Goal: Task Accomplishment & Management: Manage account settings

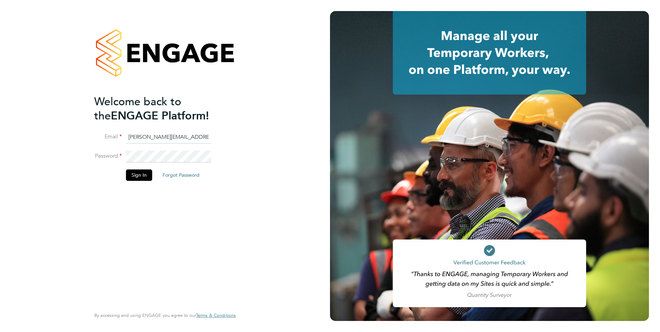
drag, startPoint x: 160, startPoint y: 137, endPoint x: 67, endPoint y: 136, distance: 93.2
click at [67, 136] on div "Welcome back to the ENGAGE Platform! Email Pallvi.Raghvani@ncclondon.ac.uk Pass…" at bounding box center [165, 166] width 330 height 332
type input "Raj.Ali@ncclondon.ac.uk"
click at [135, 176] on button "Sign In" at bounding box center [139, 174] width 26 height 11
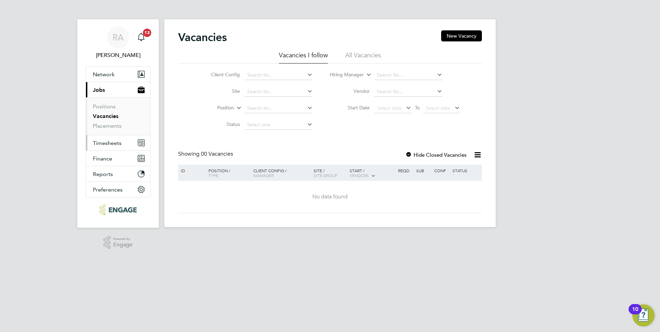
click at [107, 140] on span "Timesheets" at bounding box center [107, 143] width 29 height 7
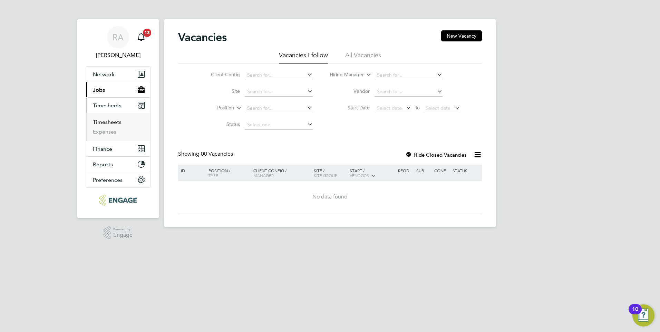
click at [114, 122] on link "Timesheets" at bounding box center [107, 122] width 29 height 7
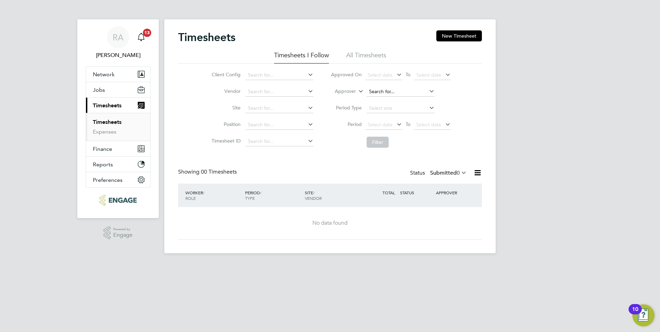
click at [395, 94] on input at bounding box center [400, 92] width 68 height 10
click at [381, 57] on li "All Timesheets" at bounding box center [366, 57] width 40 height 12
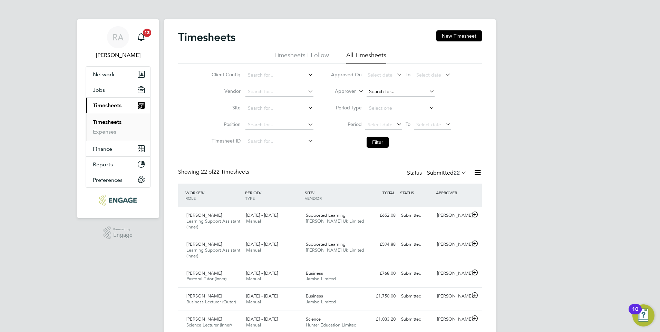
click at [393, 89] on input at bounding box center [400, 92] width 68 height 10
type input "raj"
click at [140, 37] on icon "Main navigation" at bounding box center [141, 37] width 8 height 8
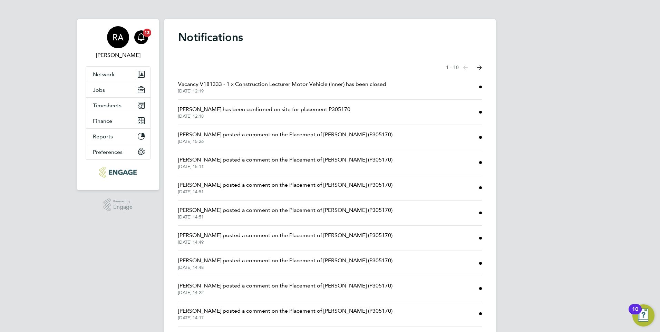
click at [121, 45] on div "RA" at bounding box center [118, 37] width 22 height 22
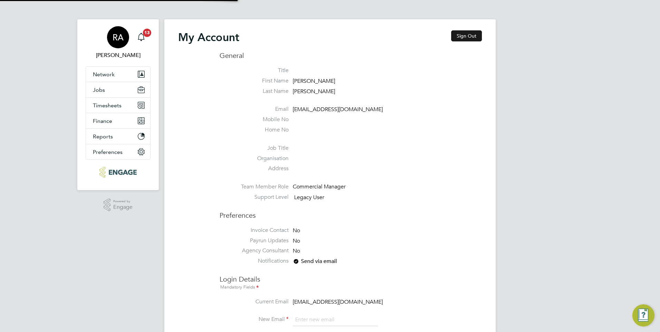
type input "Raj.Ali@ncclondon.ac.uk"
click at [477, 35] on button "Sign Out" at bounding box center [466, 35] width 31 height 11
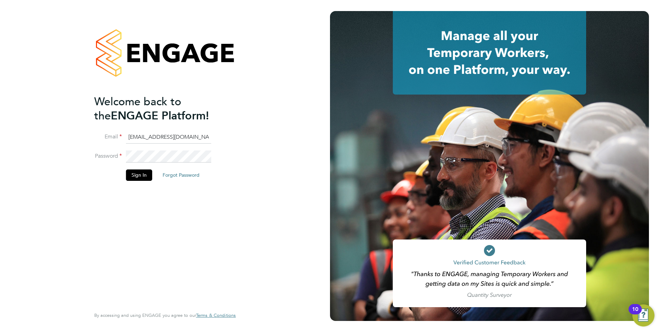
click at [200, 136] on input "Raj.Ali@ncclondon.ac.uk" at bounding box center [168, 137] width 85 height 12
type input "Pallvi.Raghvani@ncclondon.ac.uk"
drag, startPoint x: 139, startPoint y: 176, endPoint x: 146, endPoint y: 174, distance: 6.7
click at [140, 176] on button "Sign In" at bounding box center [139, 174] width 26 height 11
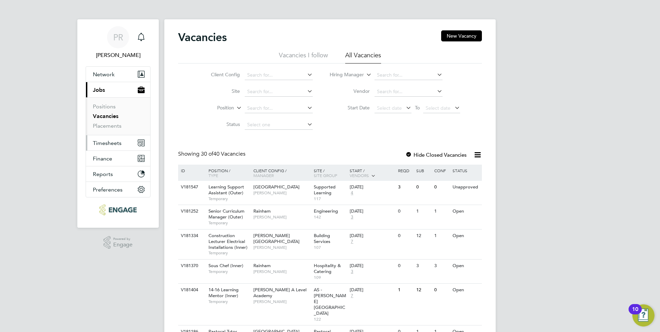
click at [107, 140] on span "Timesheets" at bounding box center [107, 143] width 29 height 7
click at [108, 140] on span "Timesheets" at bounding box center [107, 143] width 29 height 7
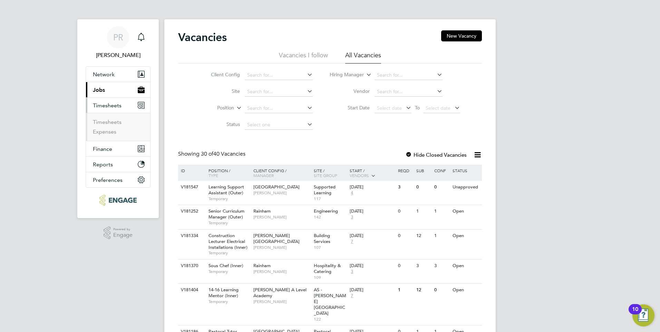
click at [108, 126] on li "Timesheets" at bounding box center [119, 124] width 52 height 10
click at [109, 122] on link "Timesheets" at bounding box center [107, 122] width 29 height 7
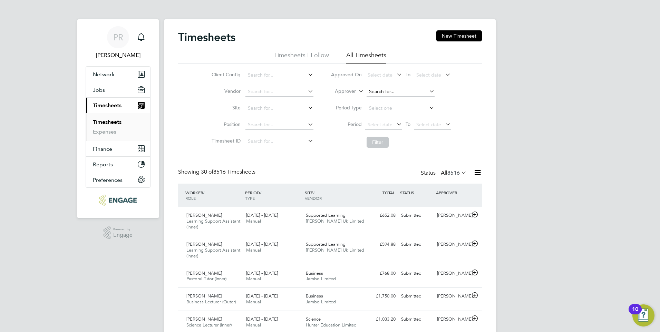
click at [378, 91] on input at bounding box center [400, 92] width 68 height 10
type input "raj"
click at [427, 89] on icon at bounding box center [427, 91] width 0 height 10
click at [399, 89] on input at bounding box center [400, 92] width 68 height 10
click at [379, 99] on b "Nathan" at bounding box center [388, 101] width 40 height 6
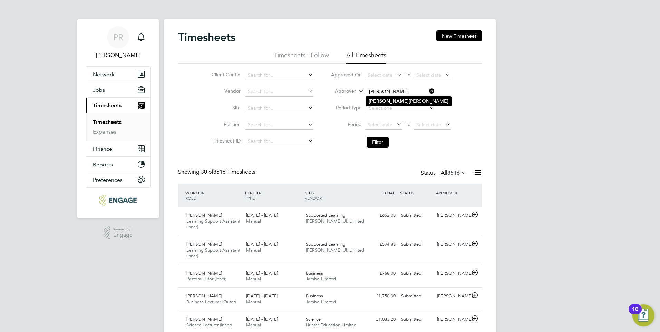
type input "[PERSON_NAME]"
click at [377, 140] on button "Filter" at bounding box center [377, 142] width 22 height 11
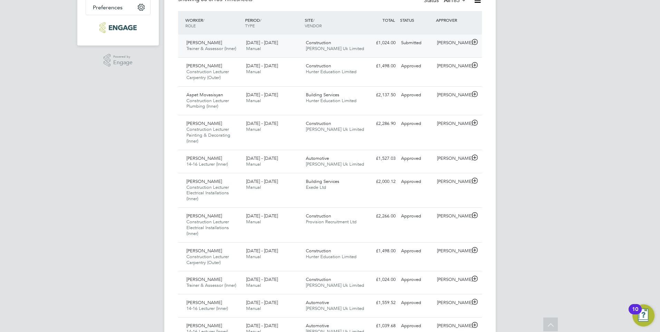
click at [439, 45] on div "[PERSON_NAME]" at bounding box center [452, 42] width 36 height 11
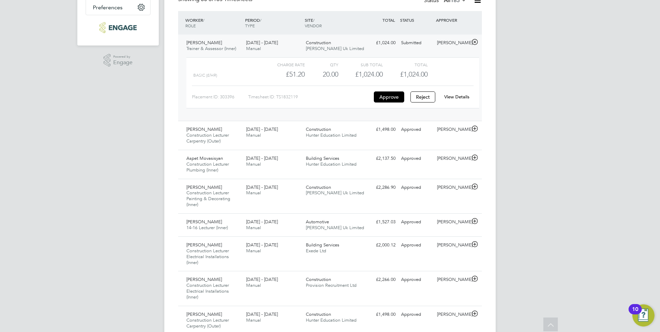
click at [453, 96] on link "View Details" at bounding box center [456, 97] width 25 height 6
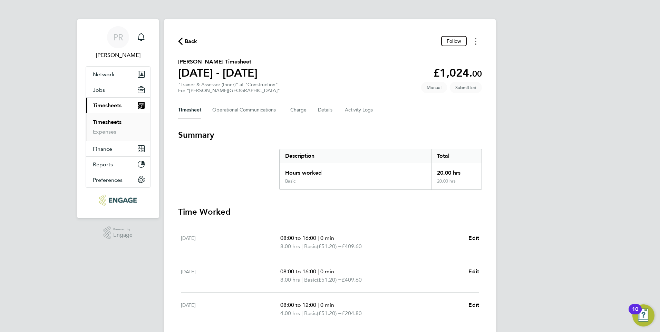
click at [480, 41] on button "Timesheets Menu" at bounding box center [475, 41] width 12 height 11
click at [271, 40] on div "Back Follow Mark as absent Download timesheet" at bounding box center [330, 41] width 304 height 11
click at [186, 40] on span "Back" at bounding box center [191, 41] width 13 height 8
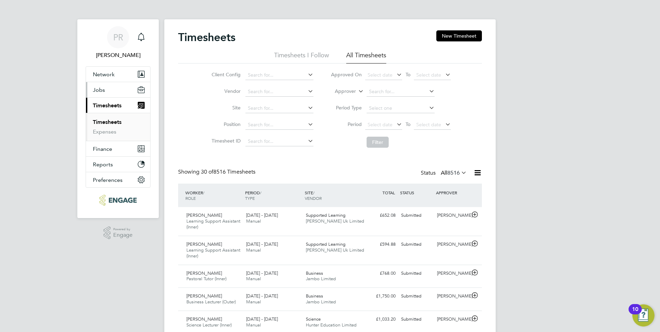
click at [106, 96] on button "Jobs" at bounding box center [118, 89] width 64 height 15
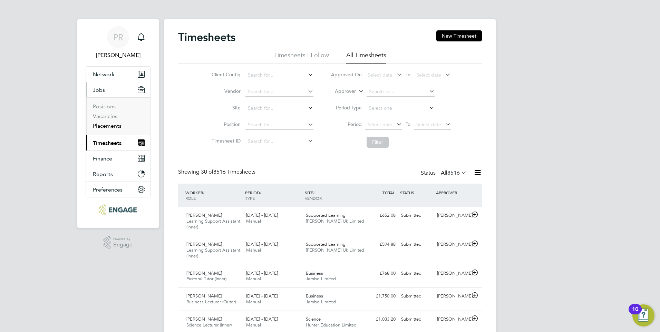
click at [108, 124] on link "Placements" at bounding box center [107, 125] width 29 height 7
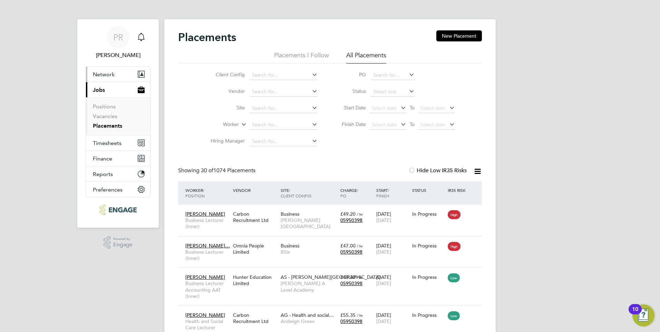
click at [109, 77] on span "Network" at bounding box center [104, 74] width 22 height 7
click at [274, 126] on input at bounding box center [283, 125] width 68 height 10
click at [271, 134] on li "Karl Jans" at bounding box center [283, 134] width 69 height 9
type input "[PERSON_NAME]"
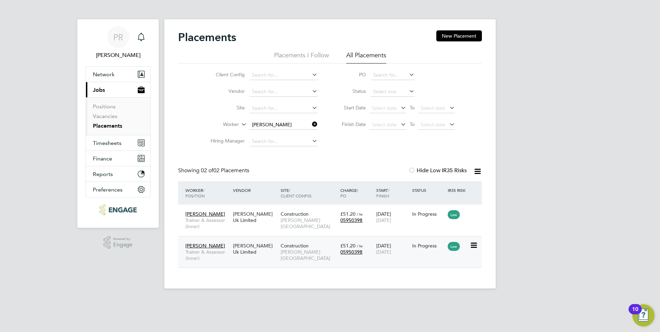
click at [418, 247] on div "In Progress" at bounding box center [428, 246] width 32 height 6
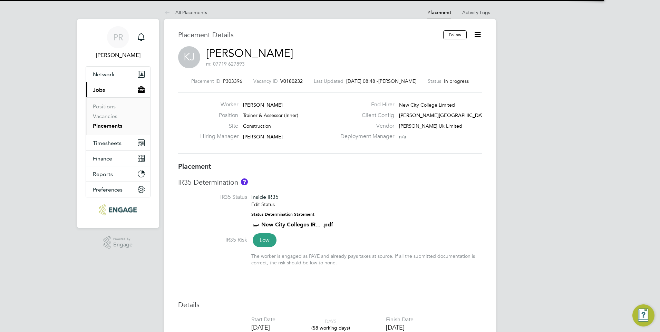
click at [479, 36] on icon at bounding box center [477, 34] width 9 height 9
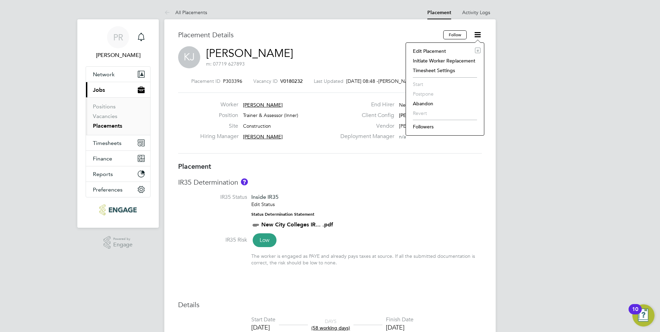
click at [435, 49] on li "Edit Placement e" at bounding box center [444, 51] width 71 height 10
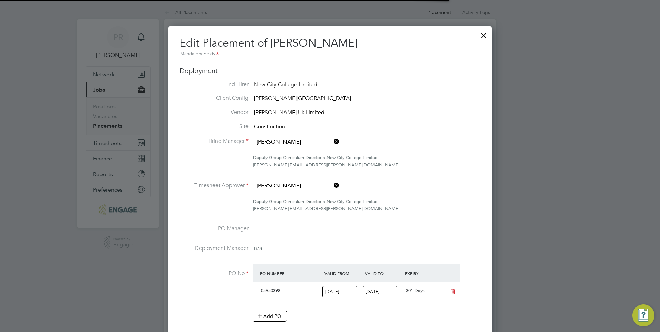
scroll to position [3, 3]
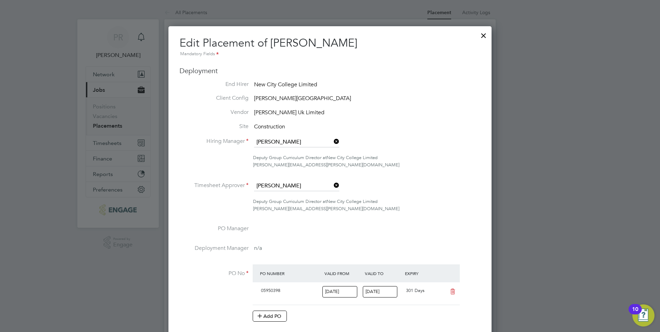
click at [332, 184] on icon at bounding box center [332, 185] width 0 height 10
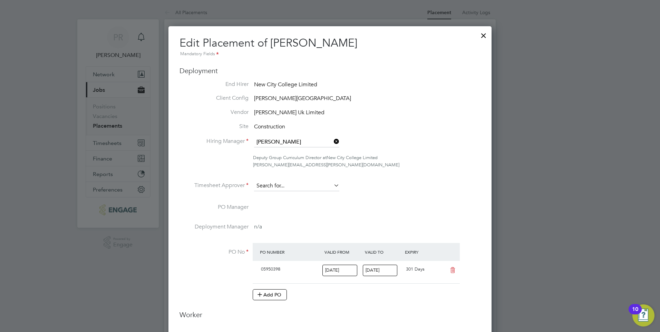
click at [294, 185] on input at bounding box center [296, 186] width 85 height 10
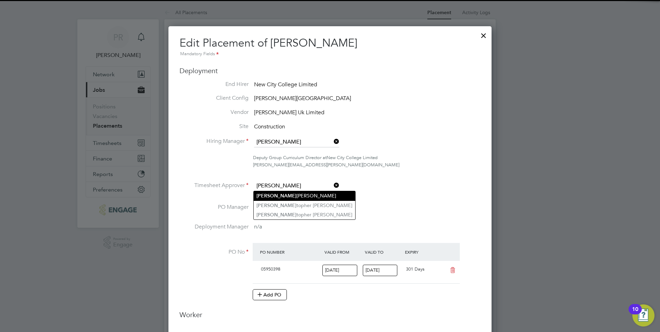
click at [289, 195] on li "[PERSON_NAME] topher [PERSON_NAME]" at bounding box center [304, 195] width 101 height 9
type input "[PERSON_NAME]"
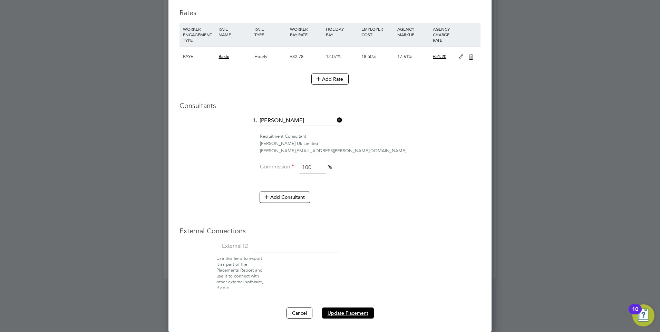
drag, startPoint x: 333, startPoint y: 312, endPoint x: 413, endPoint y: 238, distance: 108.2
click at [361, 312] on button "Update Placement" at bounding box center [348, 312] width 52 height 11
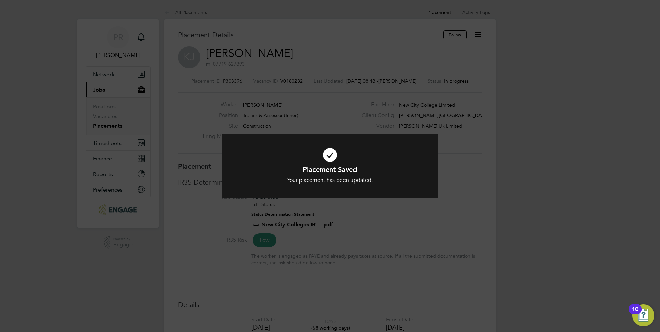
click at [192, 25] on div "Placement Saved Your placement has been updated. Cancel Okay" at bounding box center [330, 166] width 660 height 332
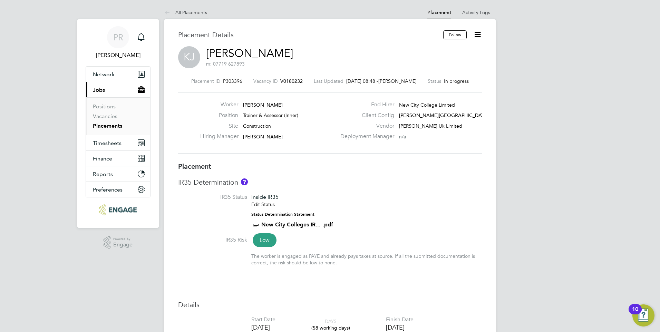
click at [189, 13] on link "All Placements" at bounding box center [185, 12] width 43 height 6
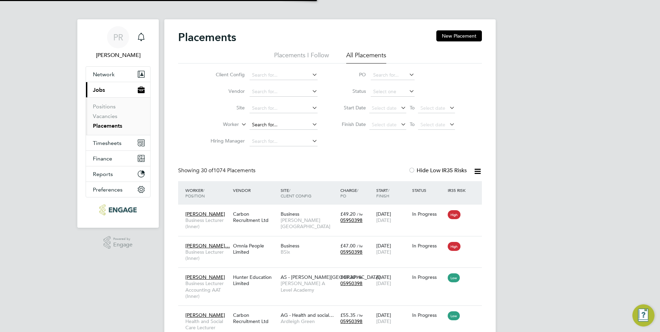
click at [265, 125] on input at bounding box center [283, 125] width 68 height 10
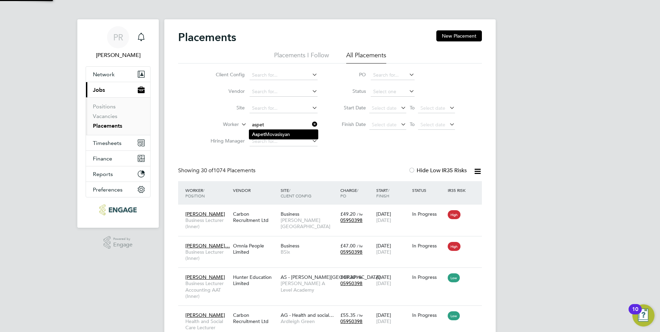
click at [290, 134] on li "Aspet Movasisyan" at bounding box center [283, 134] width 69 height 9
type input "Aspet Movasisyan"
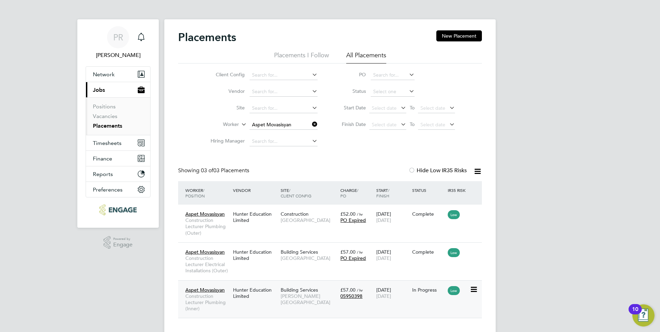
click at [396, 292] on div "22 Sep 2025 31 Oct 2025" at bounding box center [392, 292] width 36 height 19
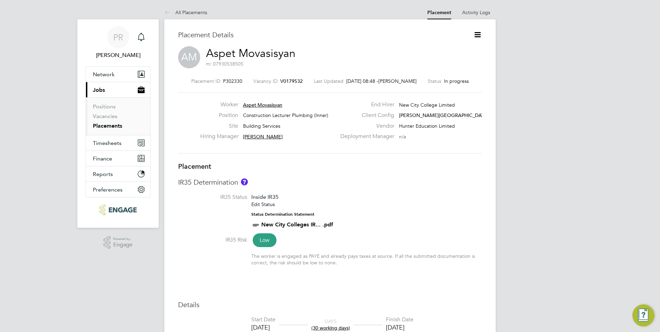
click at [481, 35] on icon at bounding box center [477, 34] width 9 height 9
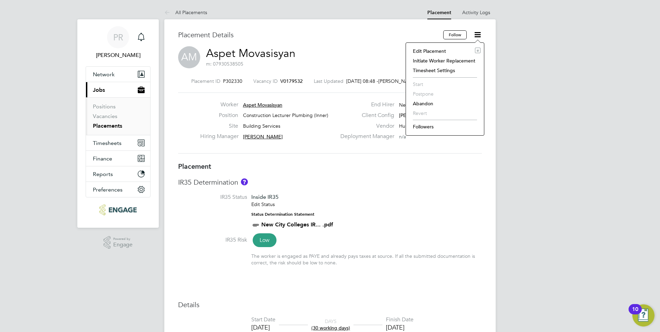
click at [426, 53] on li "Edit Placement e" at bounding box center [444, 51] width 71 height 10
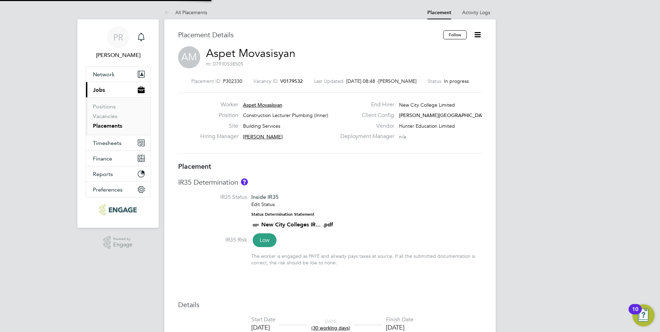
type input "Nathan Morris"
type input "Raj Ali"
type input "22 Sep 2025"
type input "31 Oct 2025"
type input "09:00"
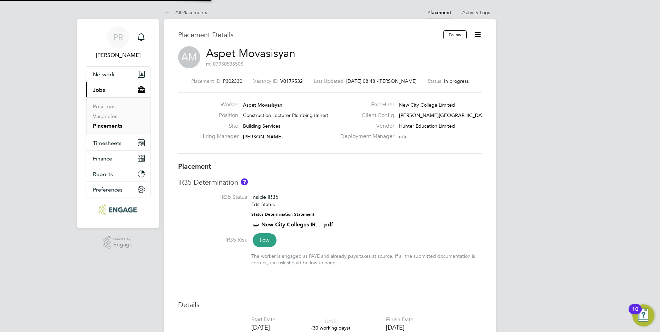
type input "17:00"
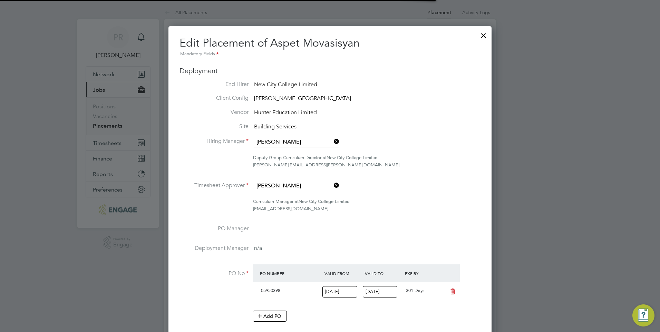
scroll to position [3, 3]
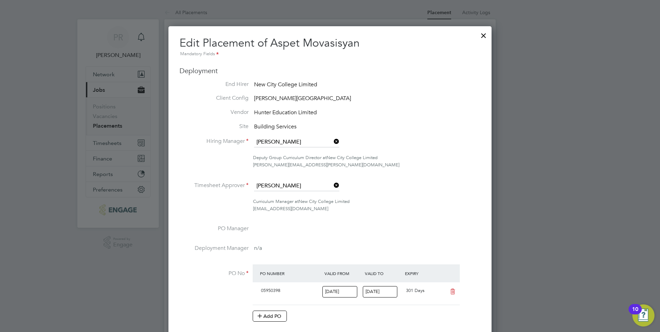
click at [481, 37] on div at bounding box center [483, 34] width 12 height 12
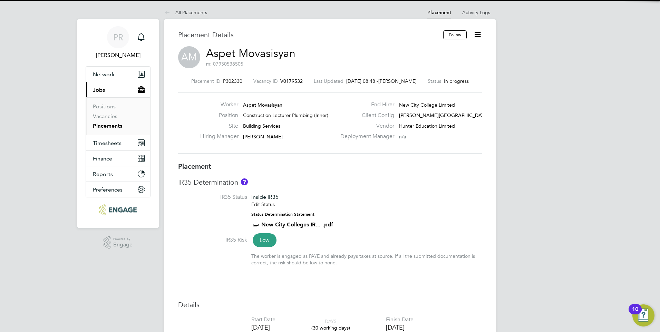
click at [177, 8] on li "All Placements" at bounding box center [185, 13] width 43 height 14
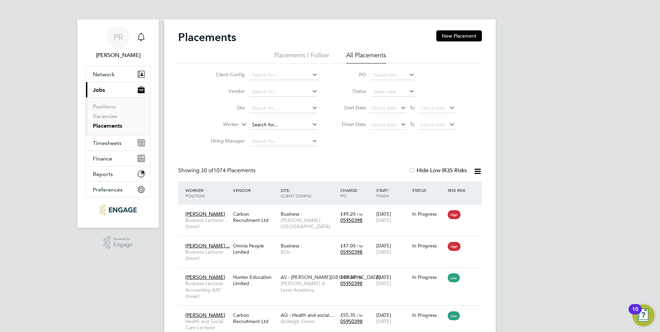
click at [288, 123] on input at bounding box center [283, 125] width 68 height 10
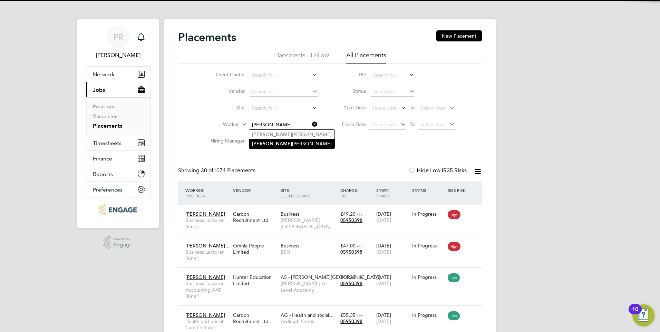
click at [269, 141] on li "Jason Mitchell" at bounding box center [291, 143] width 85 height 9
type input "Jason Mitchell"
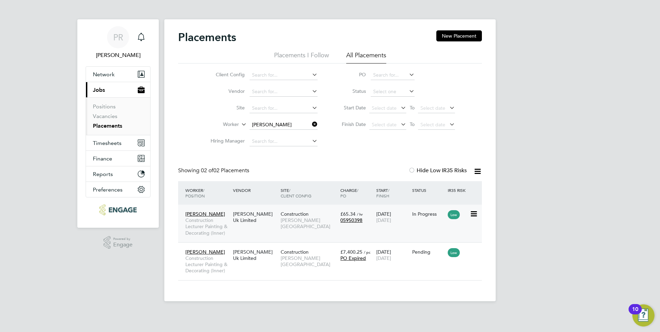
click at [393, 217] on div "08 Sep 2025 31 Oct 2025" at bounding box center [392, 216] width 36 height 19
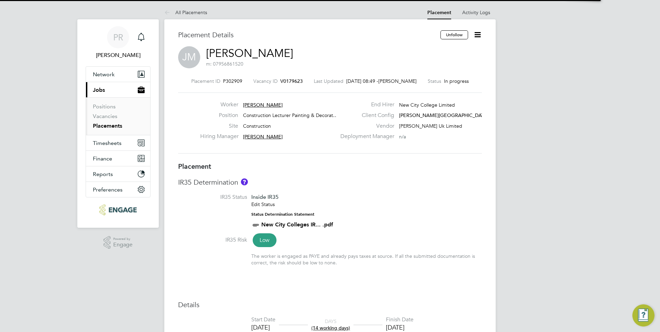
click at [478, 38] on icon at bounding box center [477, 34] width 9 height 9
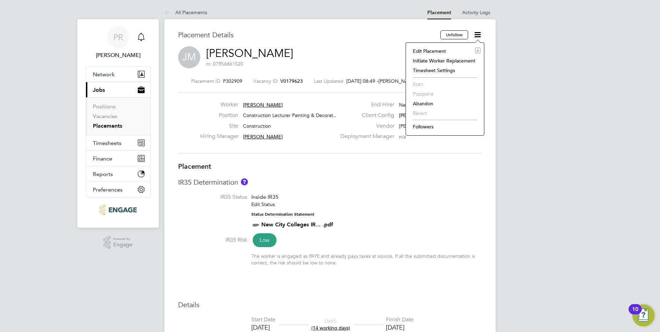
click at [428, 52] on li "Edit Placement e" at bounding box center [444, 51] width 71 height 10
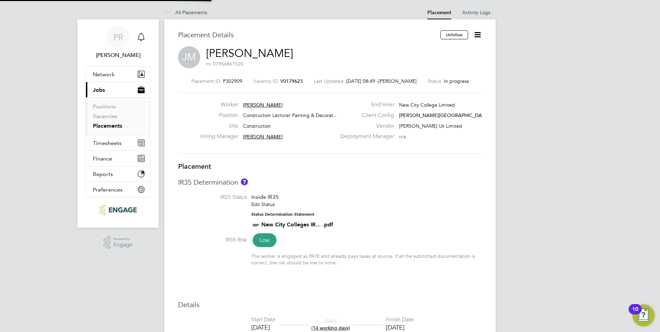
type input "[PERSON_NAME]"
type input "Christopher Taylor"
type input "[DATE]"
type input "09:00"
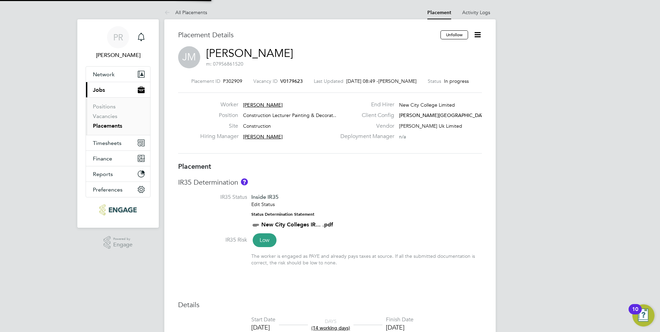
type input "17:00"
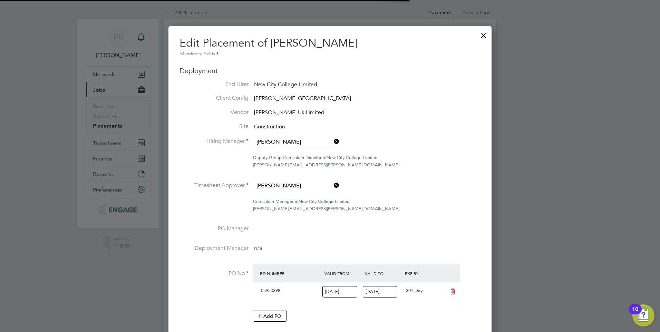
scroll to position [3, 3]
click at [484, 33] on div at bounding box center [483, 34] width 12 height 12
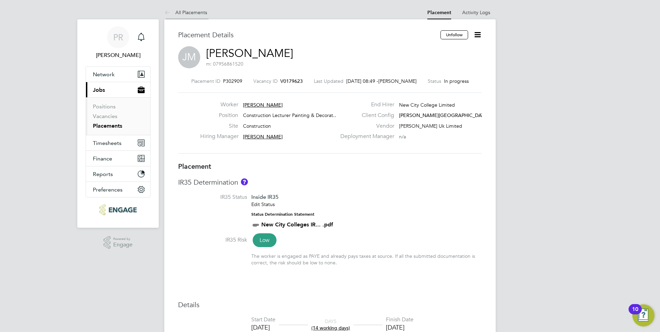
click at [187, 13] on link "All Placements" at bounding box center [185, 12] width 43 height 6
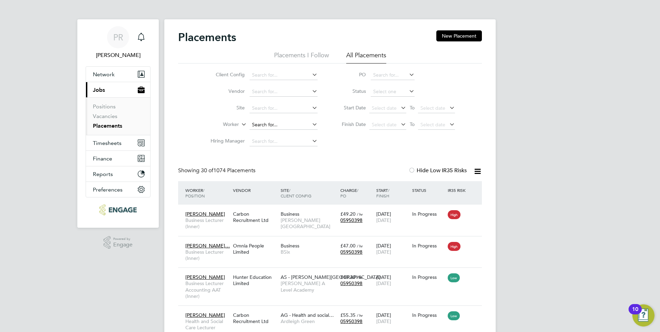
click at [272, 127] on input at bounding box center [283, 125] width 68 height 10
click at [293, 135] on b "Baker" at bounding box center [313, 134] width 40 height 6
type input "Brian Baker"
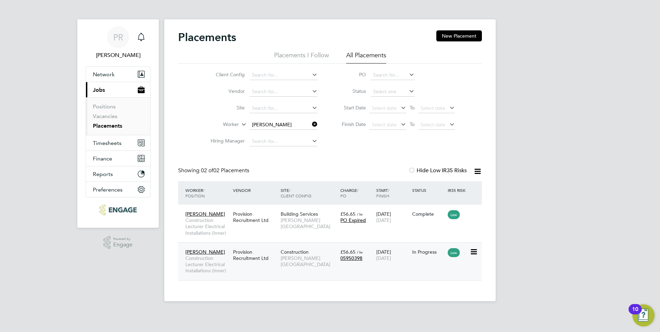
click at [404, 265] on div "Brian Baker Construction Lecturer Electrical Installations (Inner) Provision Re…" at bounding box center [330, 261] width 304 height 38
click at [391, 259] on span "[DATE]" at bounding box center [383, 258] width 15 height 6
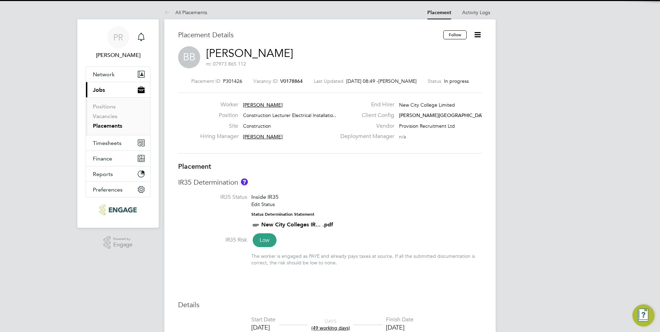
click at [474, 36] on icon at bounding box center [477, 34] width 9 height 9
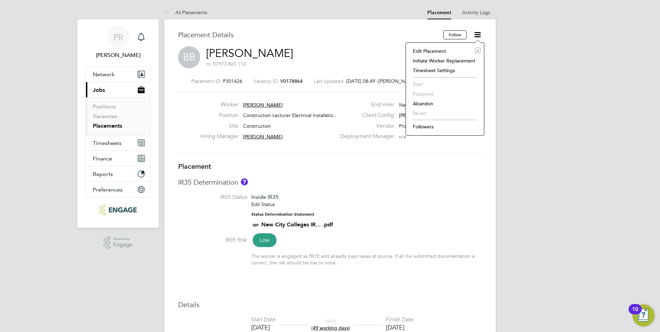
click at [429, 49] on li "Edit Placement e" at bounding box center [444, 51] width 71 height 10
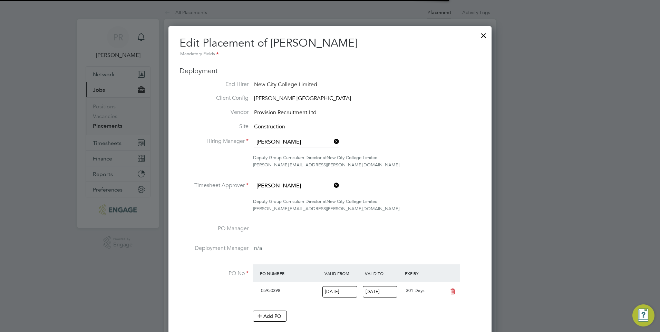
scroll to position [3, 3]
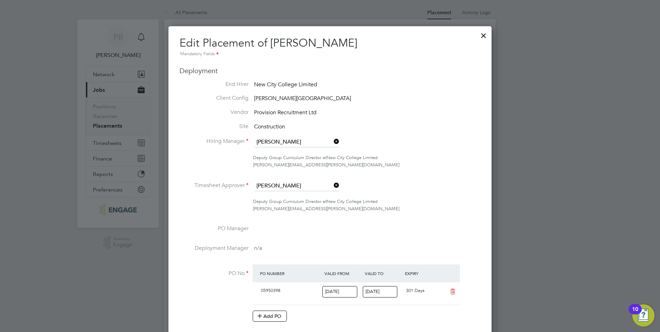
click at [332, 184] on icon at bounding box center [332, 185] width 0 height 10
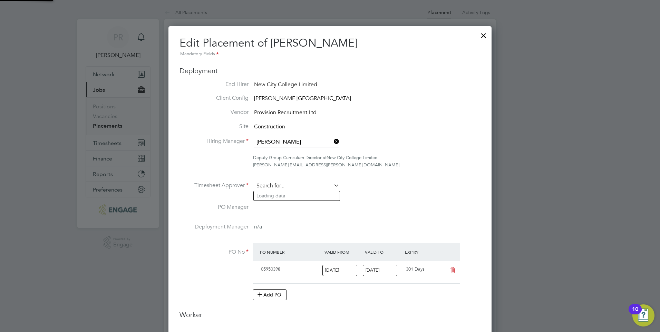
click at [281, 184] on input at bounding box center [296, 186] width 85 height 10
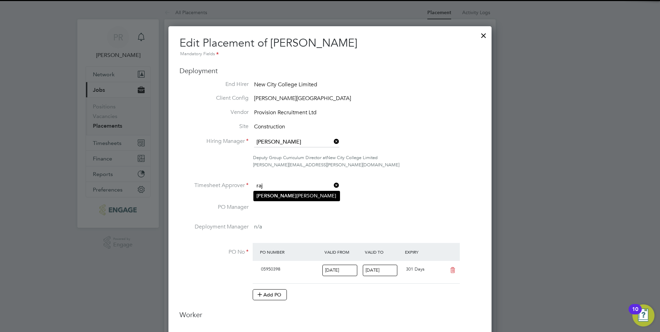
click at [284, 193] on li "Raj Ali" at bounding box center [297, 195] width 86 height 9
type input "[PERSON_NAME]"
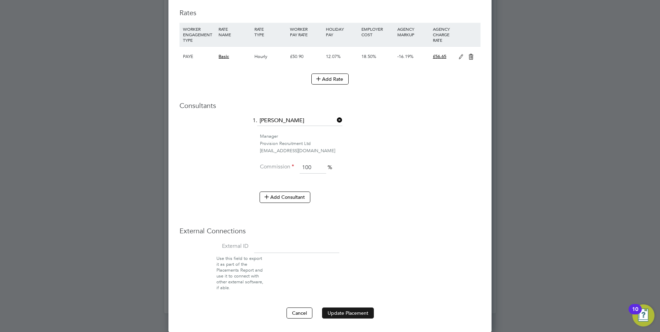
click at [361, 312] on button "Update Placement" at bounding box center [348, 312] width 52 height 11
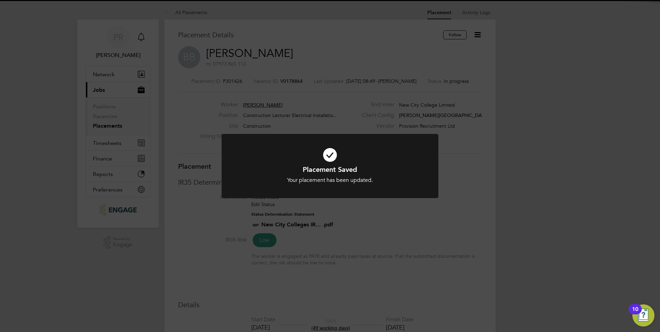
click at [388, 166] on h1 "Placement Saved" at bounding box center [329, 169] width 179 height 9
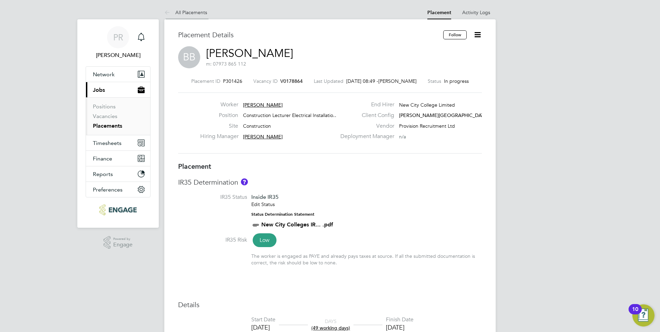
click at [179, 12] on link "All Placements" at bounding box center [185, 12] width 43 height 6
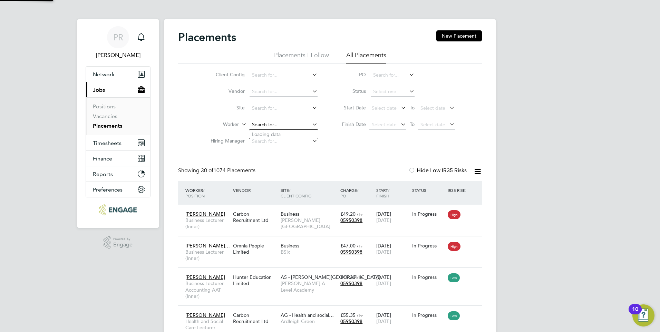
click at [284, 125] on input at bounding box center [283, 125] width 68 height 10
click at [288, 178] on li "Moham ed Sharif" at bounding box center [286, 180] width 74 height 9
type input "Mohamed Sharif"
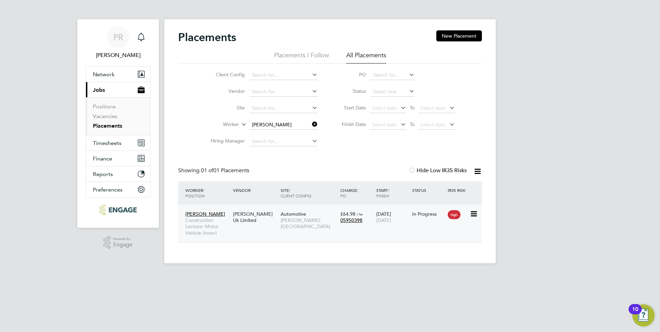
click at [416, 227] on div "Mohamed Sharif Construction Lecturer Motor Vehicle (Inner) Morgan Hunt Uk Limit…" at bounding box center [330, 224] width 304 height 38
click at [431, 210] on div "In Progress" at bounding box center [428, 213] width 36 height 13
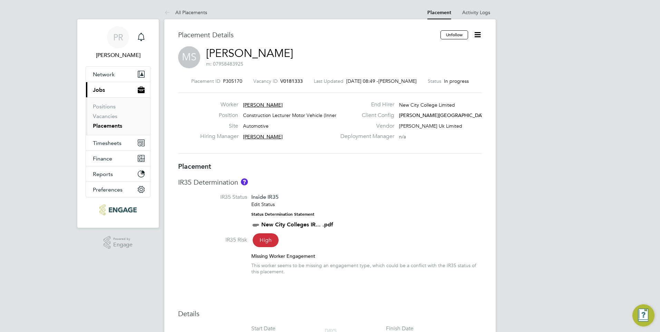
click at [481, 35] on icon at bounding box center [477, 34] width 9 height 9
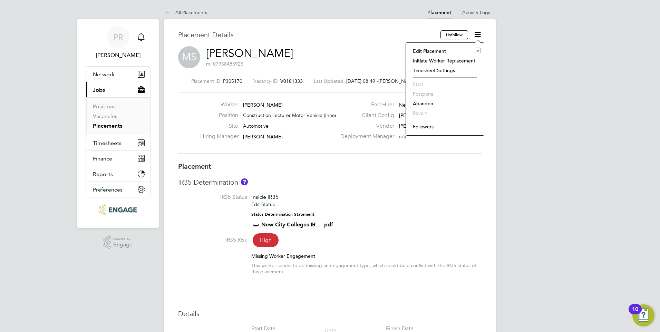
click at [439, 49] on li "Edit Placement e" at bounding box center [444, 51] width 71 height 10
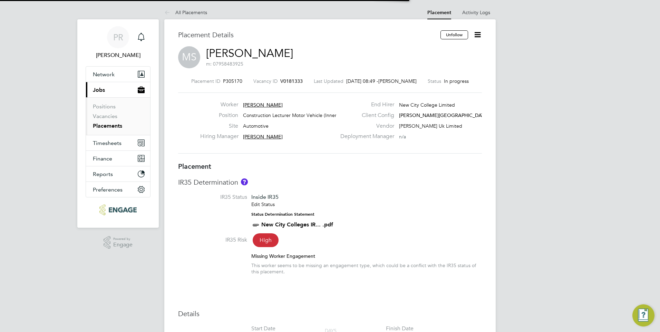
scroll to position [3, 3]
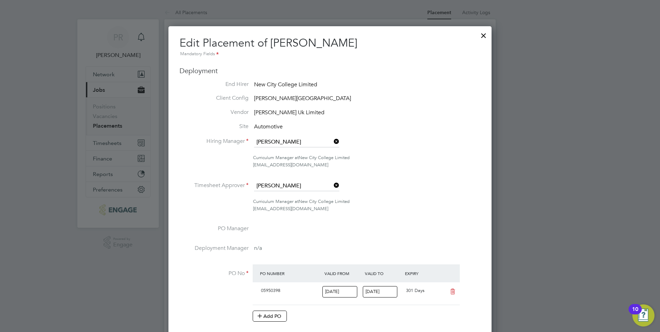
click at [483, 38] on div at bounding box center [483, 34] width 12 height 12
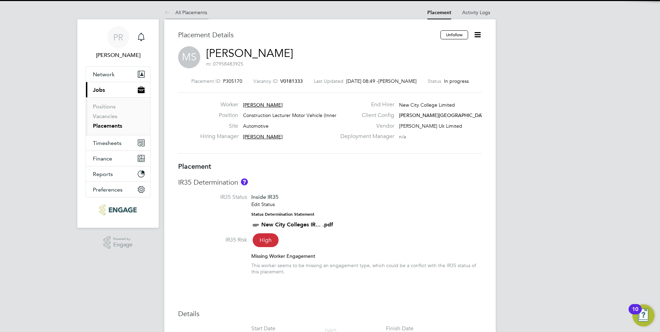
click at [181, 10] on link "All Placements" at bounding box center [185, 12] width 43 height 6
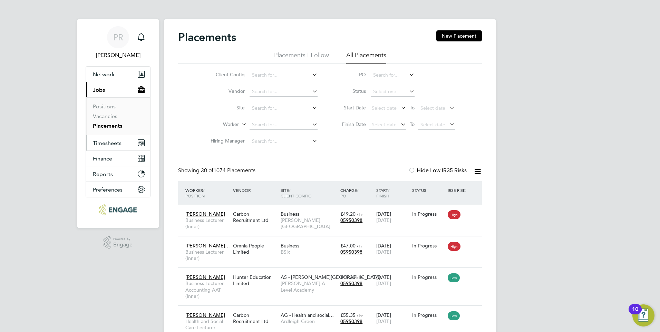
click at [116, 144] on span "Timesheets" at bounding box center [107, 143] width 29 height 7
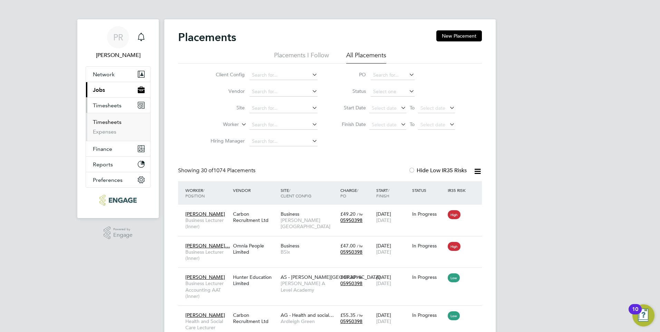
click at [107, 122] on link "Timesheets" at bounding box center [107, 122] width 29 height 7
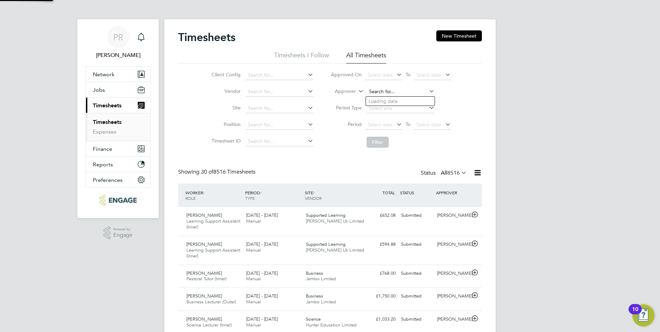
click at [382, 89] on input at bounding box center [400, 92] width 68 height 10
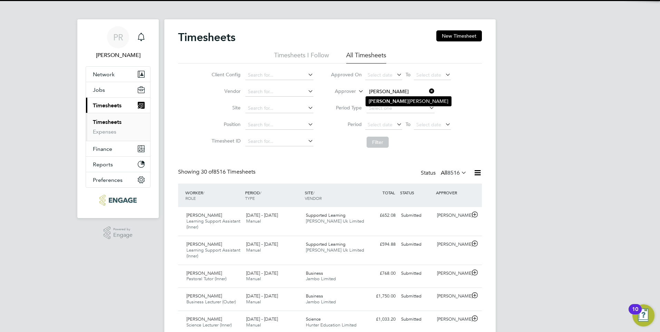
click at [401, 100] on li "Nathan Morris" at bounding box center [408, 101] width 85 height 9
type input "Nathan Morris"
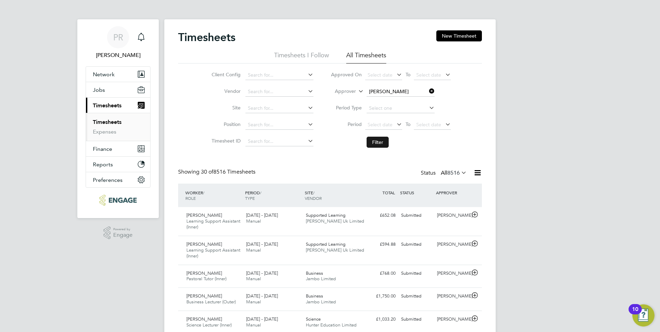
click at [380, 142] on button "Filter" at bounding box center [377, 142] width 22 height 11
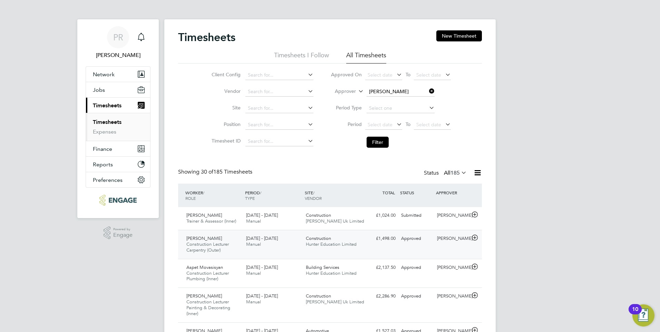
click at [475, 236] on icon at bounding box center [474, 238] width 9 height 6
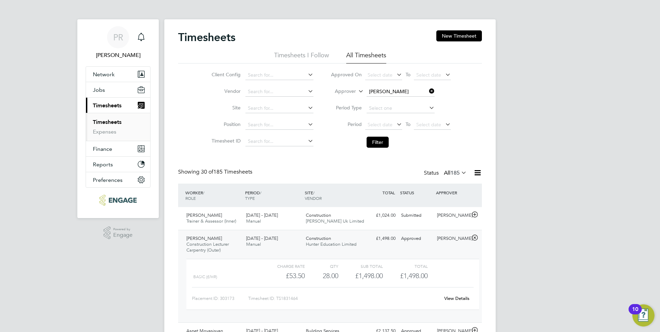
click at [478, 237] on icon at bounding box center [474, 238] width 9 height 6
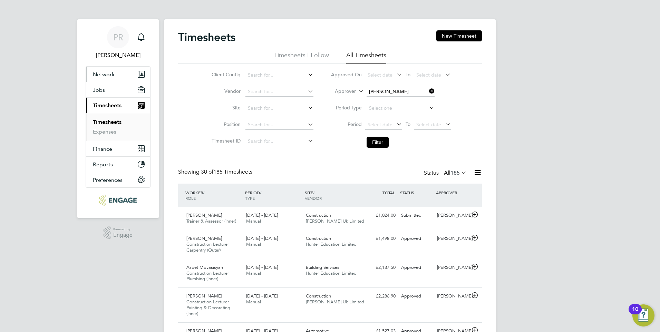
click at [109, 73] on span "Network" at bounding box center [104, 74] width 22 height 7
click at [102, 87] on span "Jobs" at bounding box center [99, 90] width 12 height 7
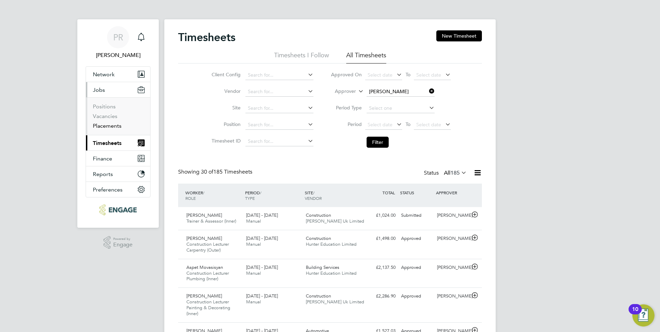
click at [106, 124] on link "Placements" at bounding box center [107, 125] width 29 height 7
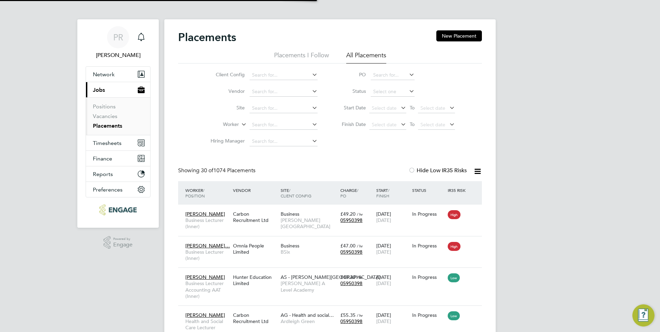
scroll to position [20, 60]
click at [101, 115] on link "Vacancies" at bounding box center [105, 116] width 24 height 7
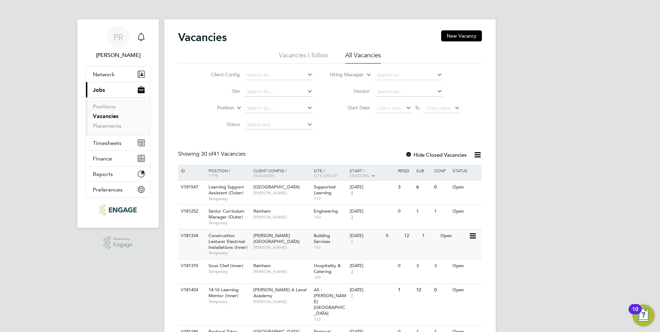
click at [290, 235] on div "Hackney Campus Christopher Taylor" at bounding box center [282, 241] width 60 height 24
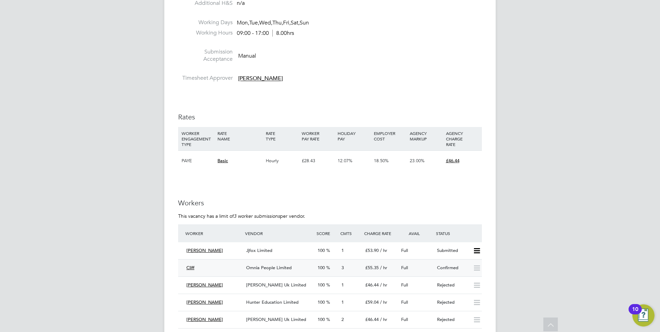
click at [455, 266] on div "Confirmed" at bounding box center [452, 267] width 36 height 11
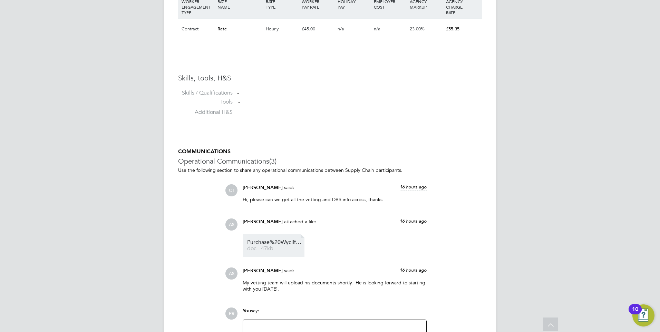
click at [279, 248] on span "doc - 47kb" at bounding box center [274, 248] width 55 height 5
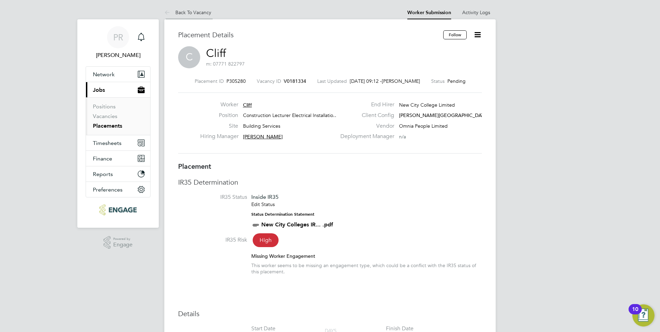
click at [190, 15] on li "Back To Vacancy" at bounding box center [187, 13] width 47 height 14
